Goal: Download file/media

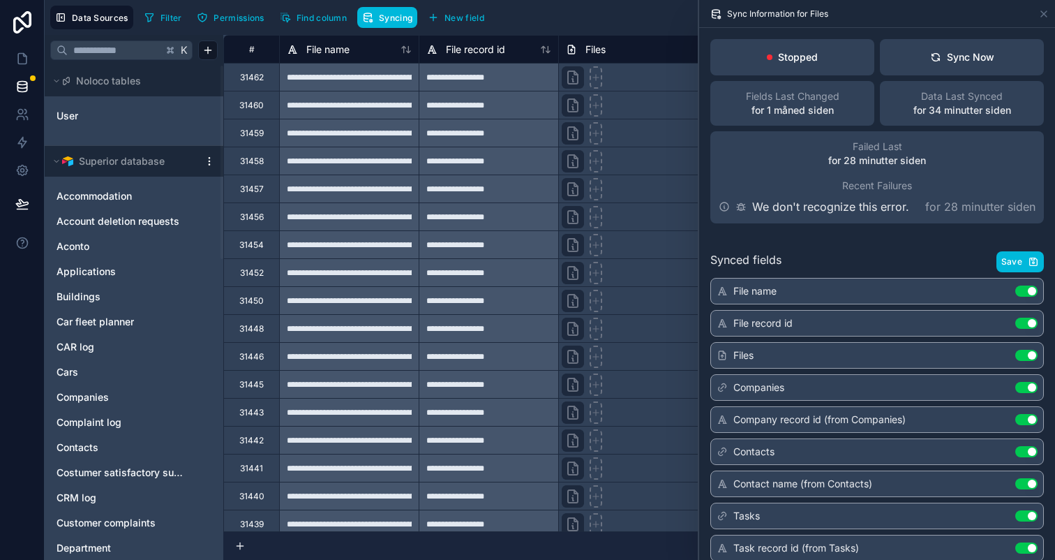
click at [32, 76] on div at bounding box center [33, 78] width 6 height 6
click at [19, 49] on link at bounding box center [22, 59] width 44 height 28
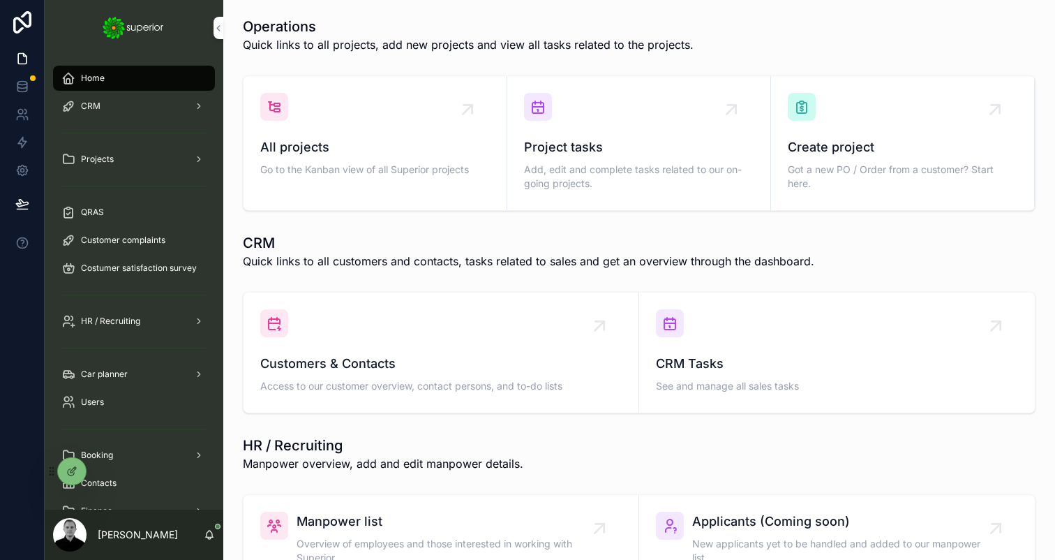
scroll to position [32, 0]
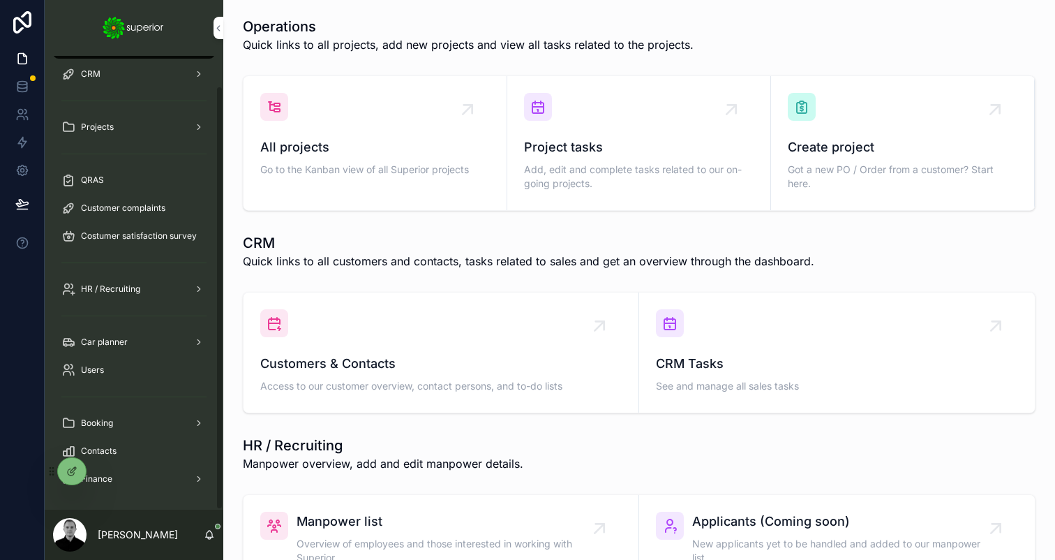
click at [0, 0] on icon at bounding box center [0, 0] width 0 height 0
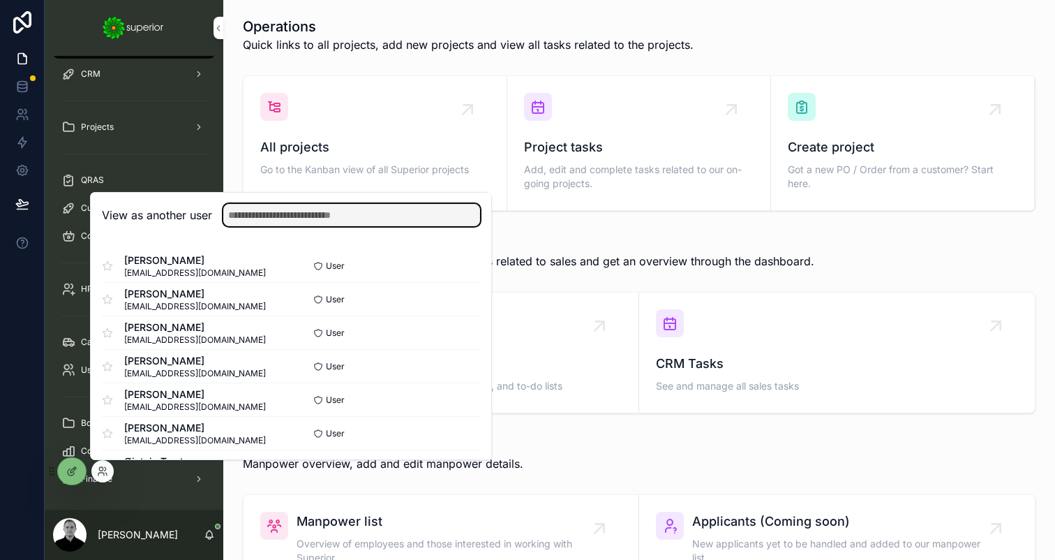
click at [281, 211] on input "text" at bounding box center [351, 215] width 257 height 22
type input "*****"
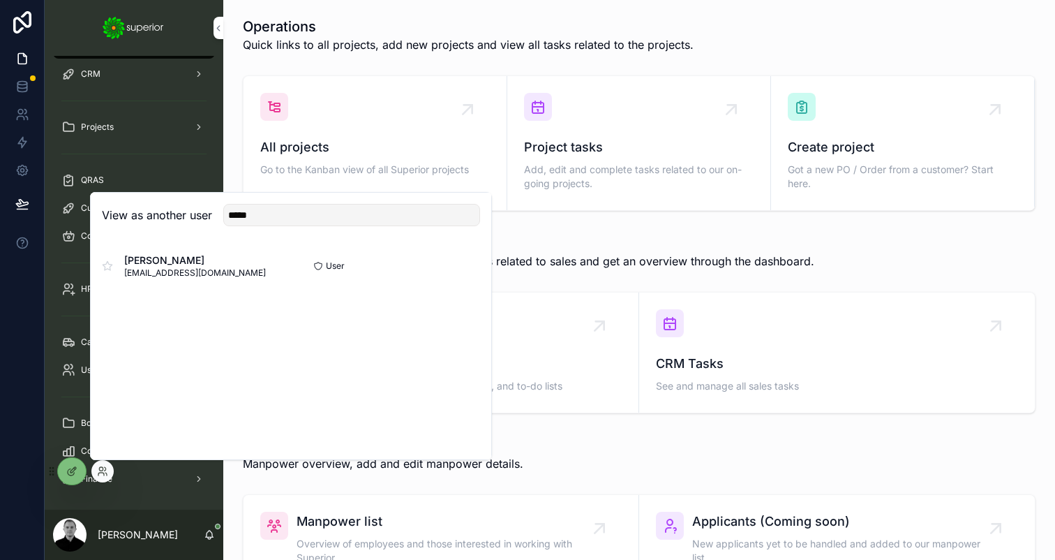
click at [0, 0] on button "Select" at bounding box center [0, 0] width 0 height 0
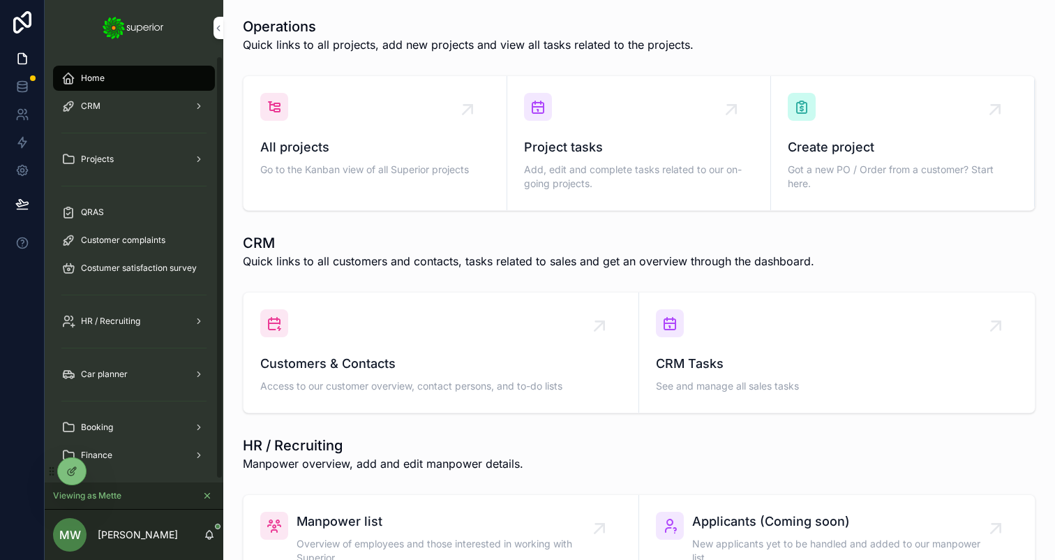
scroll to position [3, 0]
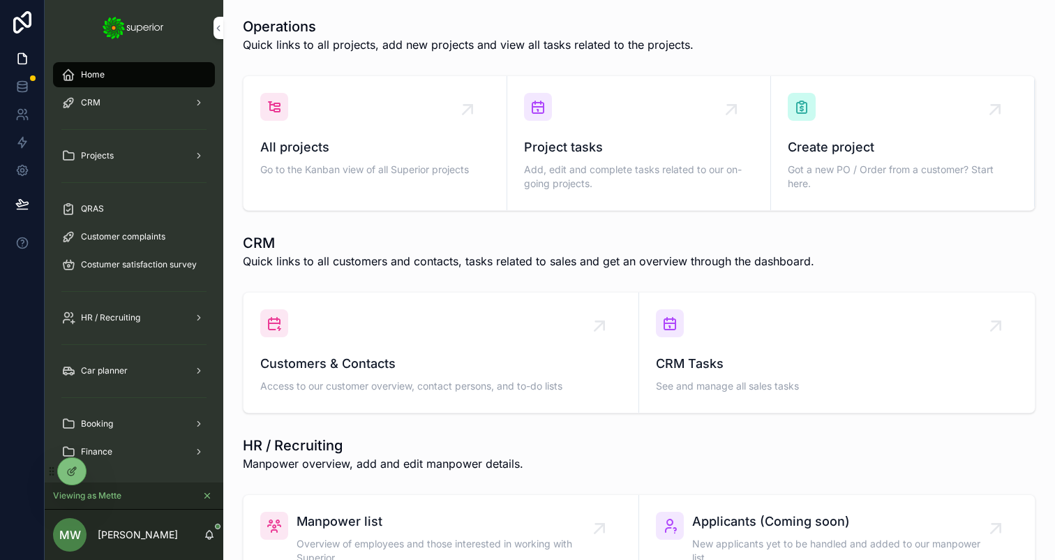
click at [114, 448] on div "Finance" at bounding box center [133, 451] width 145 height 22
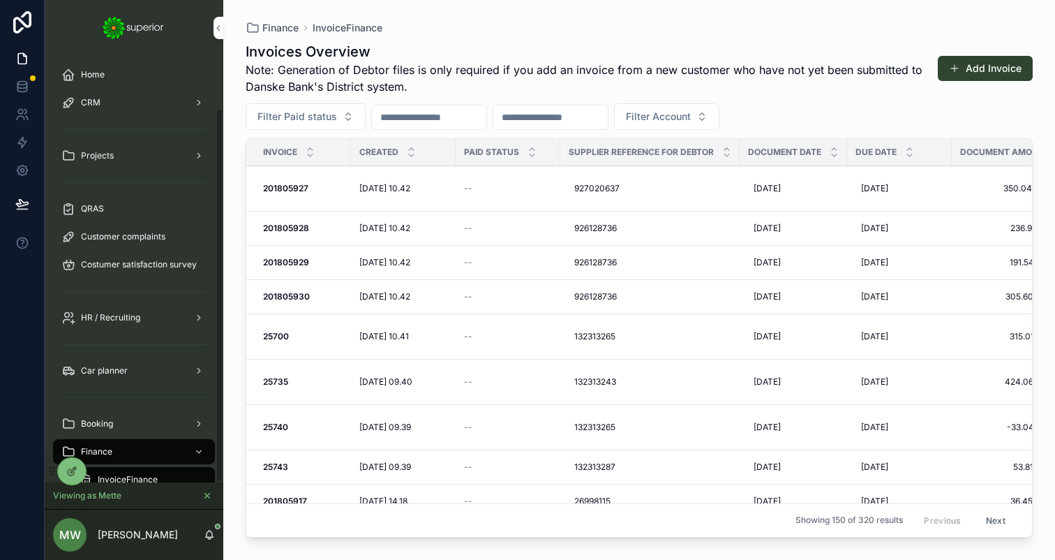
scroll to position [59, 0]
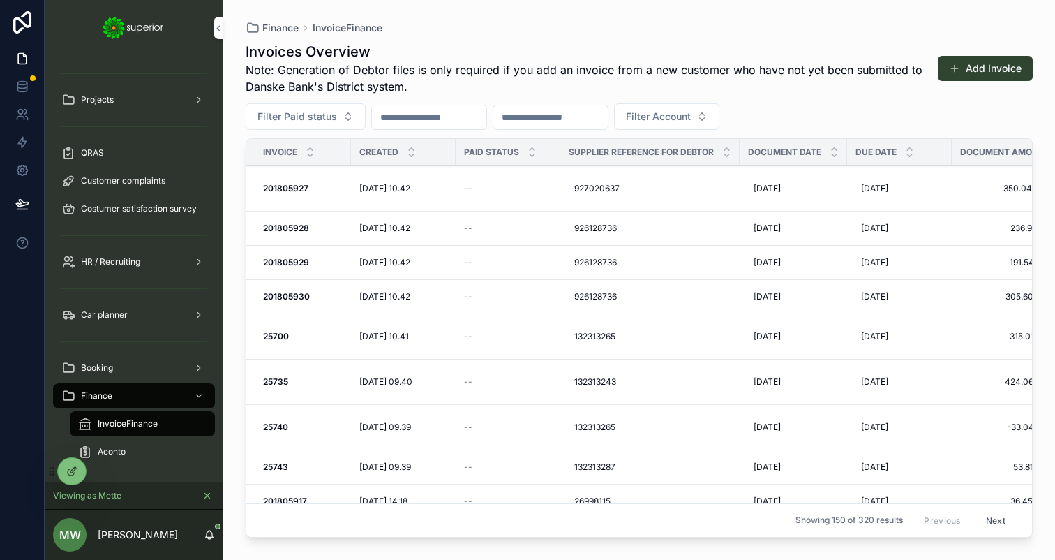
click at [0, 0] on span "2. Download master sales ledger CSV file" at bounding box center [0, 0] width 0 height 0
click at [31, 88] on link at bounding box center [22, 87] width 44 height 28
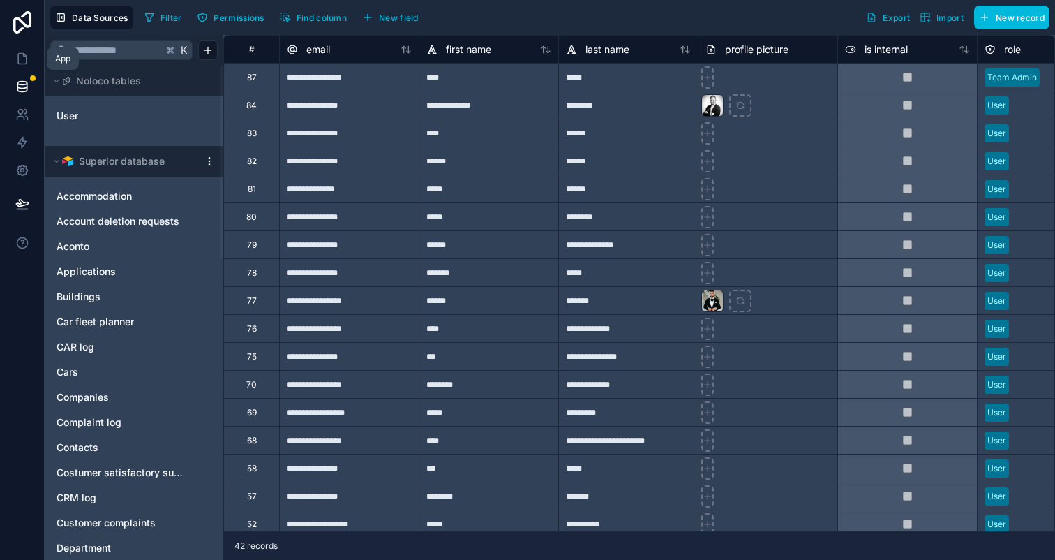
click at [32, 63] on link at bounding box center [22, 59] width 44 height 28
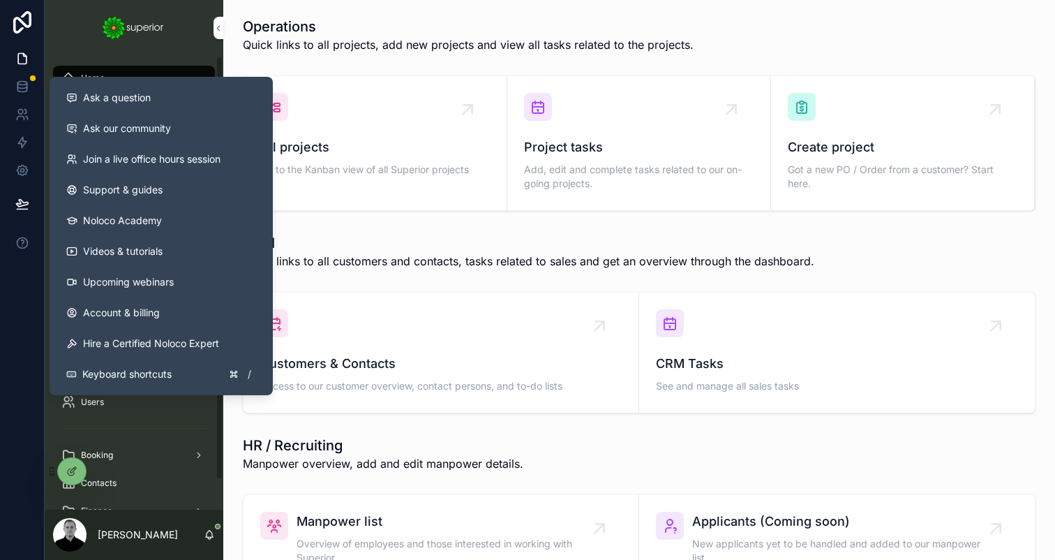
click at [117, 101] on span "Ask a question" at bounding box center [117, 98] width 68 height 14
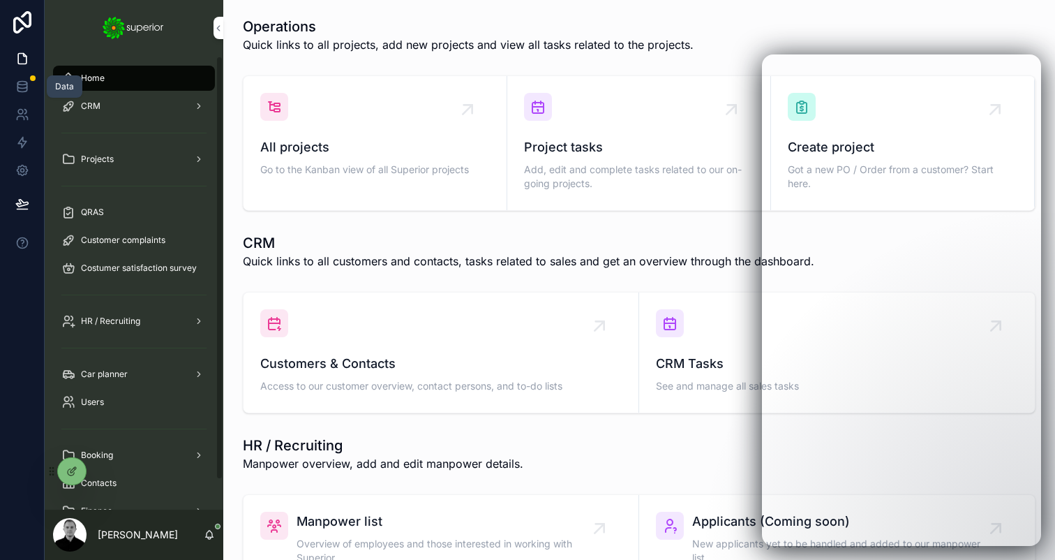
click at [18, 80] on icon at bounding box center [22, 87] width 14 height 14
